Goal: Task Accomplishment & Management: Use online tool/utility

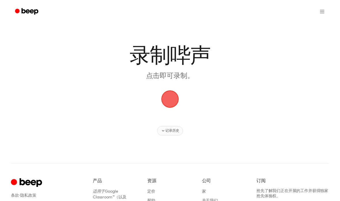
click at [162, 128] on button "记录历史" at bounding box center [170, 130] width 26 height 9
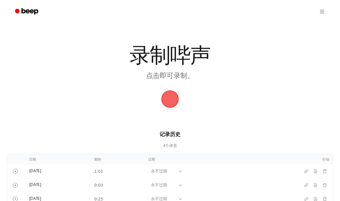
click at [173, 100] on span "button" at bounding box center [170, 99] width 18 height 18
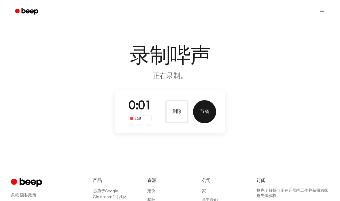
click at [208, 106] on button "节省" at bounding box center [204, 111] width 23 height 23
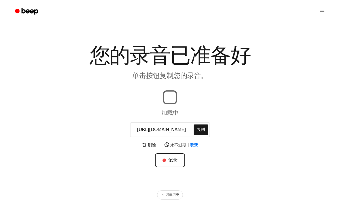
scroll to position [6, 0]
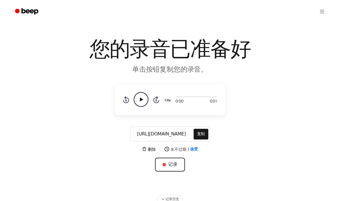
click at [151, 140] on input "[URL][DOMAIN_NAME]" at bounding box center [162, 134] width 62 height 14
click at [153, 151] on font "删除" at bounding box center [152, 149] width 8 height 4
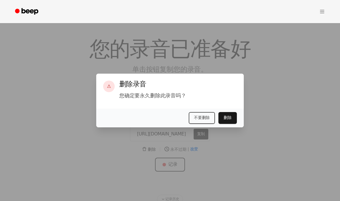
click at [232, 124] on button "删除" at bounding box center [228, 118] width 18 height 12
click at [222, 124] on button "删除" at bounding box center [228, 118] width 18 height 12
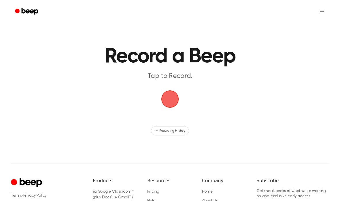
scroll to position [6, 0]
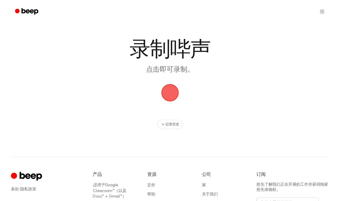
click at [172, 93] on span "button" at bounding box center [170, 92] width 21 height 21
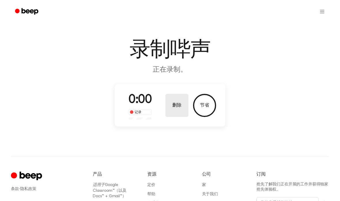
click at [173, 103] on font "删除" at bounding box center [176, 105] width 9 height 5
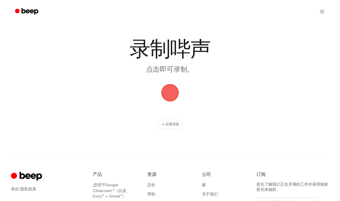
click at [170, 93] on span "button" at bounding box center [170, 93] width 20 height 20
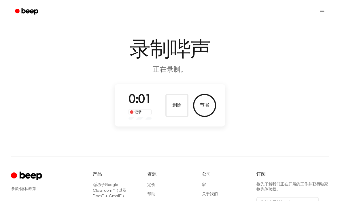
click at [144, 108] on div "0:01 记录" at bounding box center [140, 105] width 32 height 29
click at [144, 113] on div "记录" at bounding box center [140, 112] width 23 height 6
click at [183, 101] on button "删除" at bounding box center [177, 105] width 23 height 23
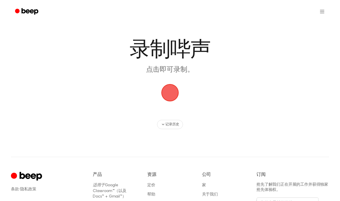
click at [172, 92] on span "button" at bounding box center [170, 93] width 24 height 24
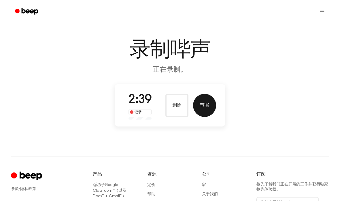
click at [207, 103] on font "节省" at bounding box center [204, 105] width 9 height 5
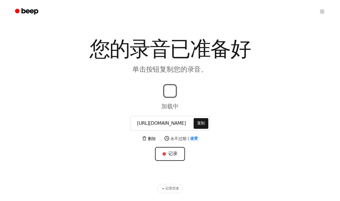
click at [203, 121] on main "您的录音已准备好 单击按钮复制您的录音。 加载中 https://beep.audio/pptkmNu 复制 删除 | 永不过期 | 改变 记录 记录历史" at bounding box center [170, 93] width 340 height 199
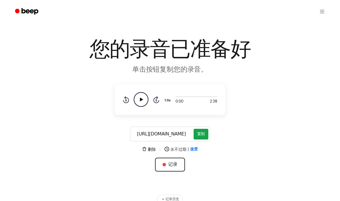
click at [202, 138] on button "复制" at bounding box center [201, 134] width 15 height 11
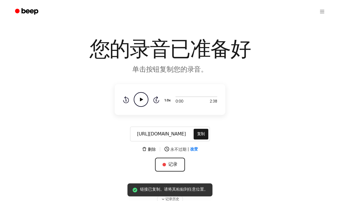
click at [218, 114] on div "0:00 2:38 1.0x Rewind 5 seconds Play Audio Skip 5 seconds" at bounding box center [170, 99] width 111 height 31
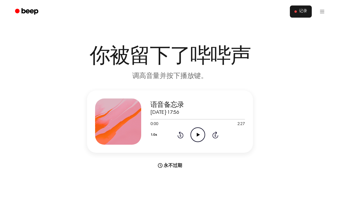
click at [303, 13] on font "记录" at bounding box center [303, 11] width 8 height 4
